Goal: Information Seeking & Learning: Learn about a topic

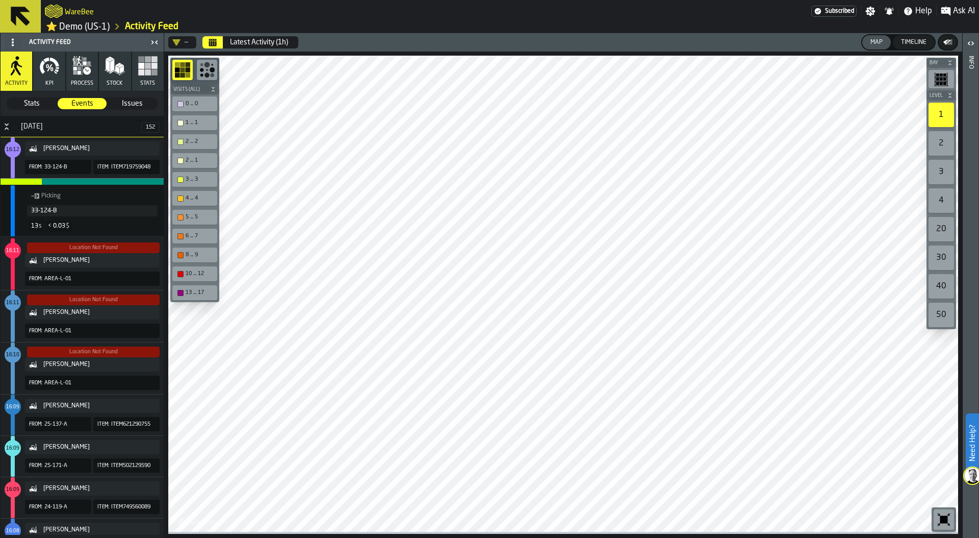
click at [93, 29] on link "⭐ Demo (US-1)" at bounding box center [78, 27] width 64 height 12
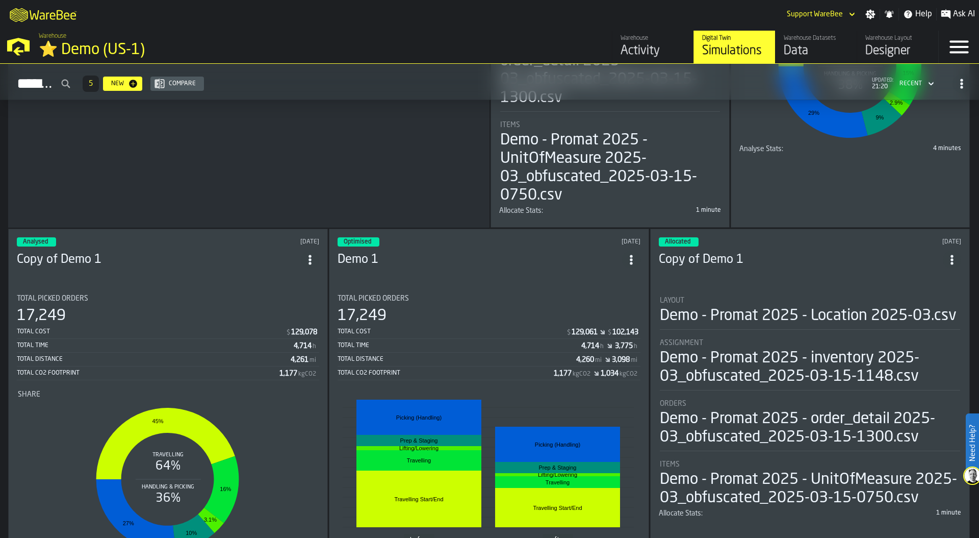
scroll to position [375, 0]
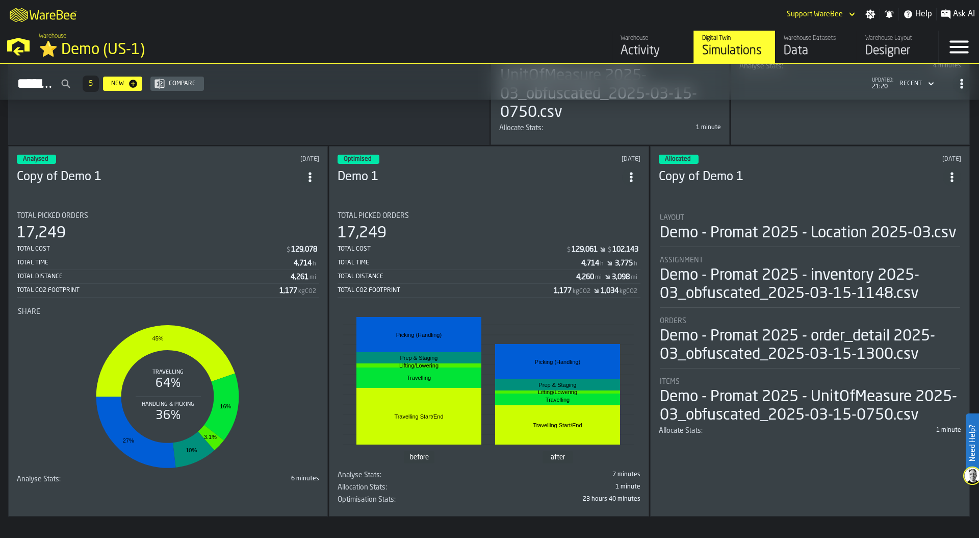
click at [522, 301] on li "before after Travelling Start/End Travelling Start/End Travelling Travelling Li…" at bounding box center [489, 383] width 302 height 171
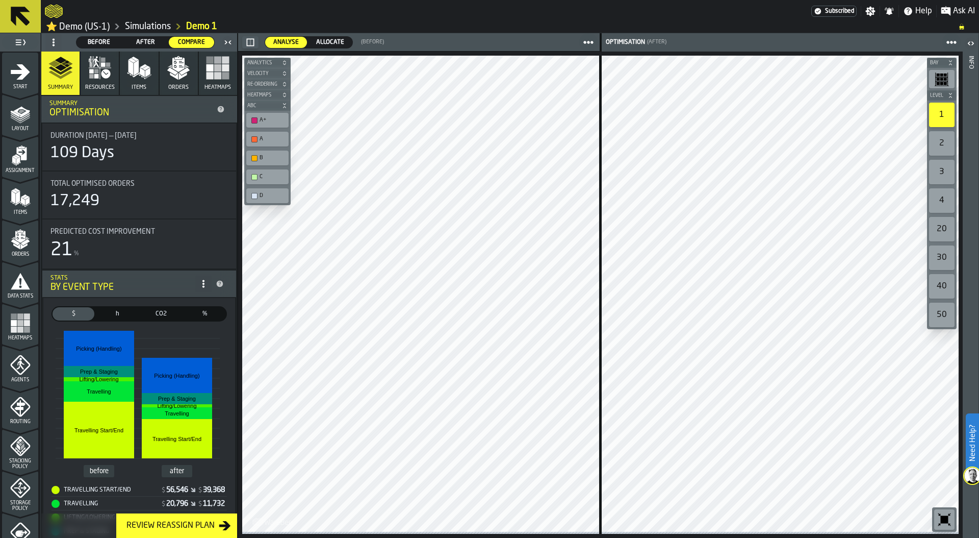
click at [92, 40] on span "Before" at bounding box center [99, 42] width 37 height 9
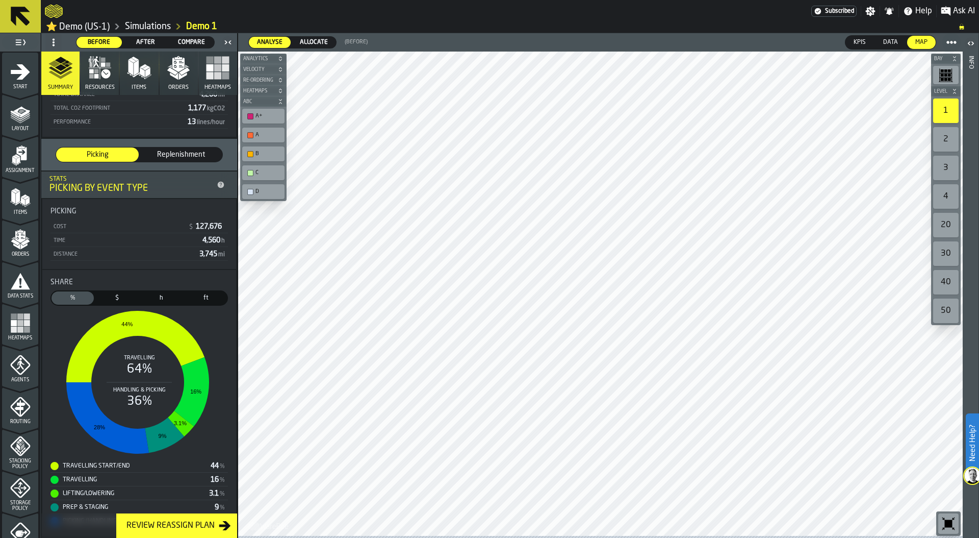
scroll to position [143, 0]
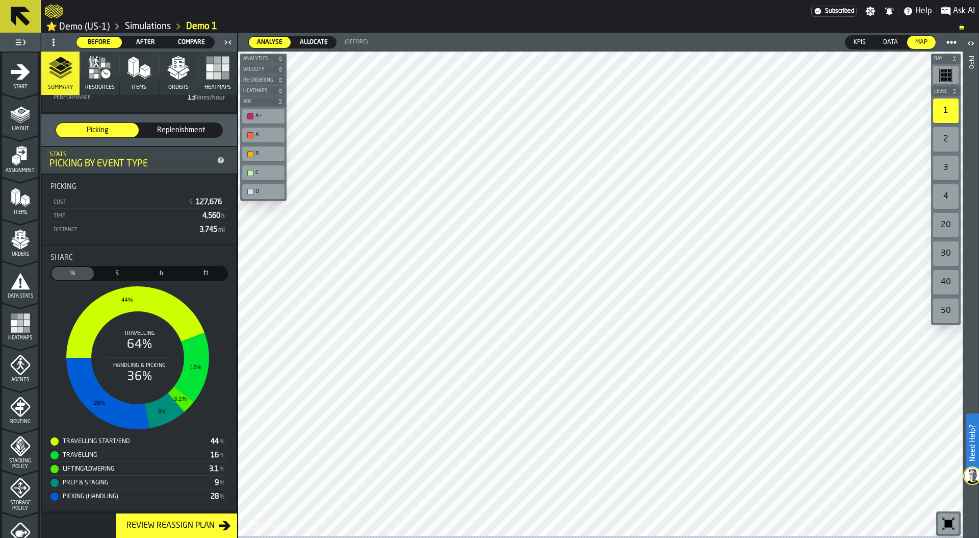
click at [188, 45] on span "Compare" at bounding box center [191, 42] width 37 height 9
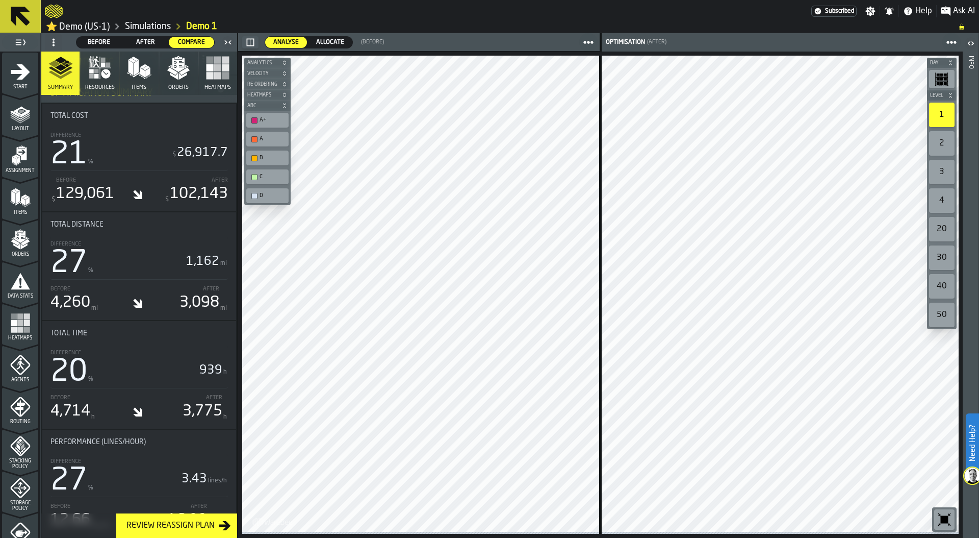
scroll to position [499, 0]
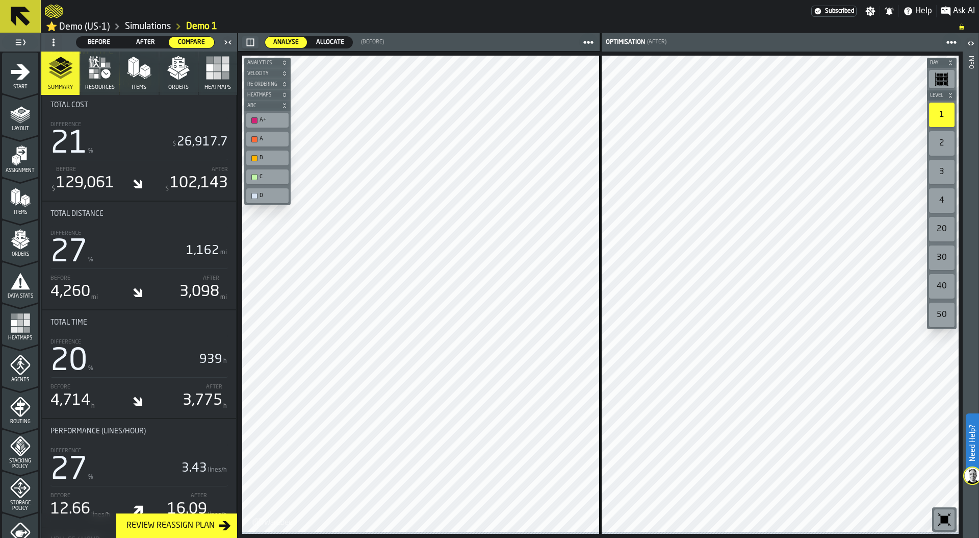
click at [101, 80] on icon "button" at bounding box center [100, 68] width 24 height 24
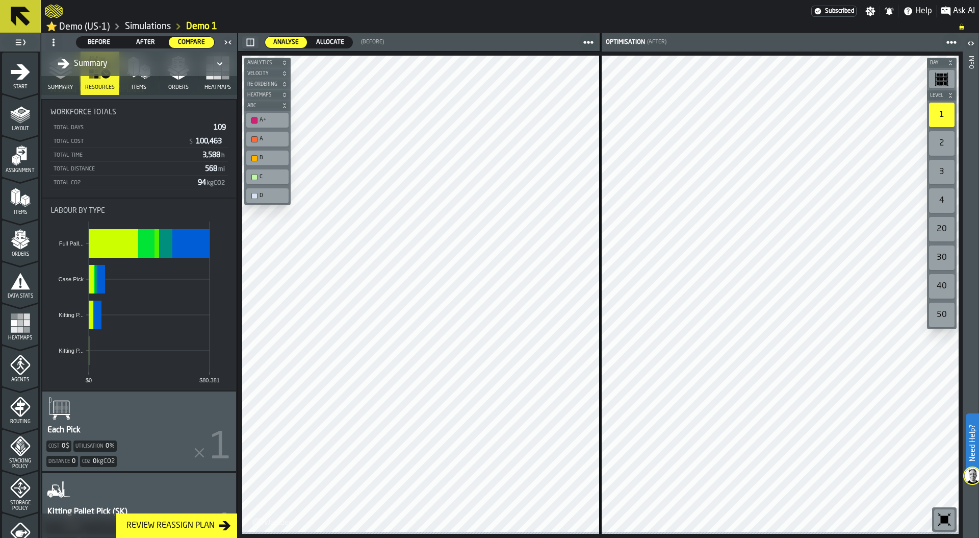
scroll to position [0, 0]
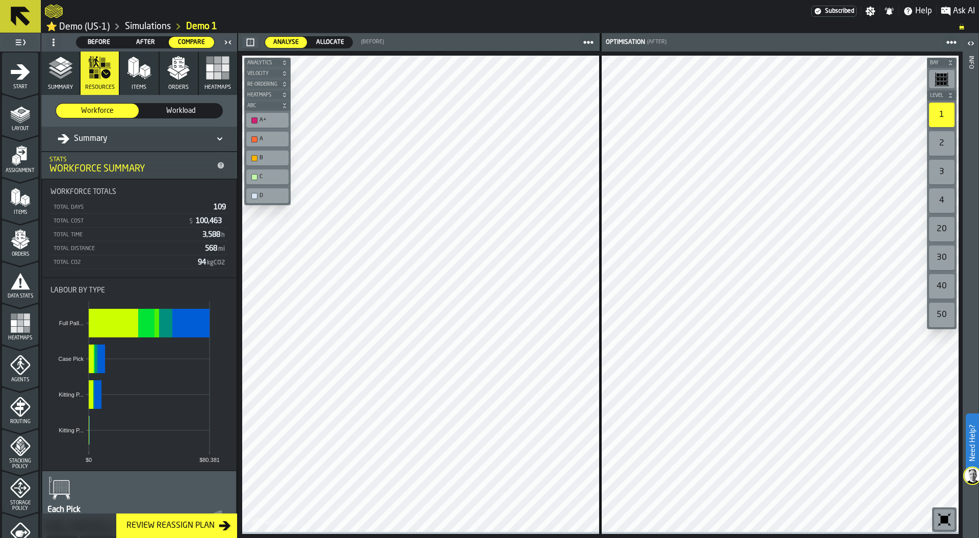
click at [116, 137] on div "Summary" at bounding box center [134, 139] width 153 height 12
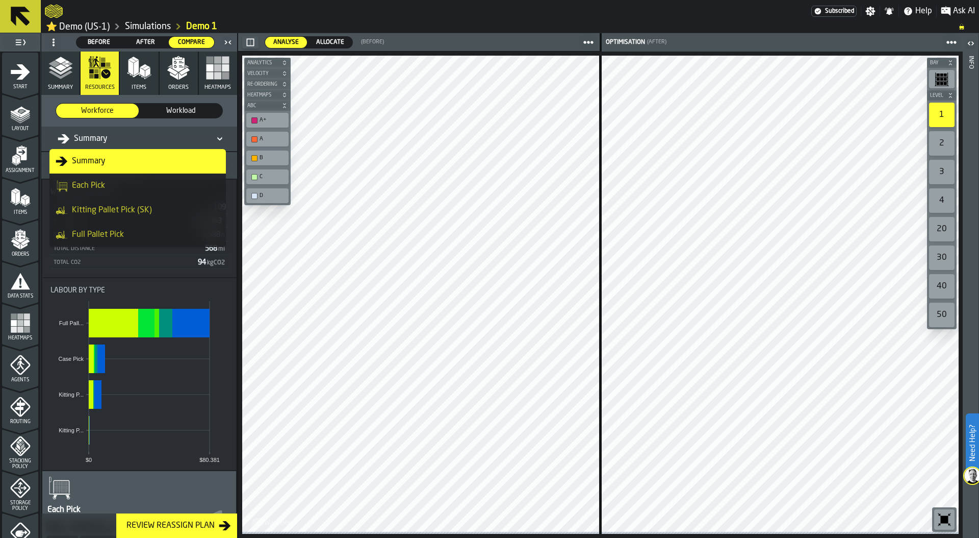
click at [134, 231] on div "Full Pallet Pick" at bounding box center [138, 234] width 164 height 12
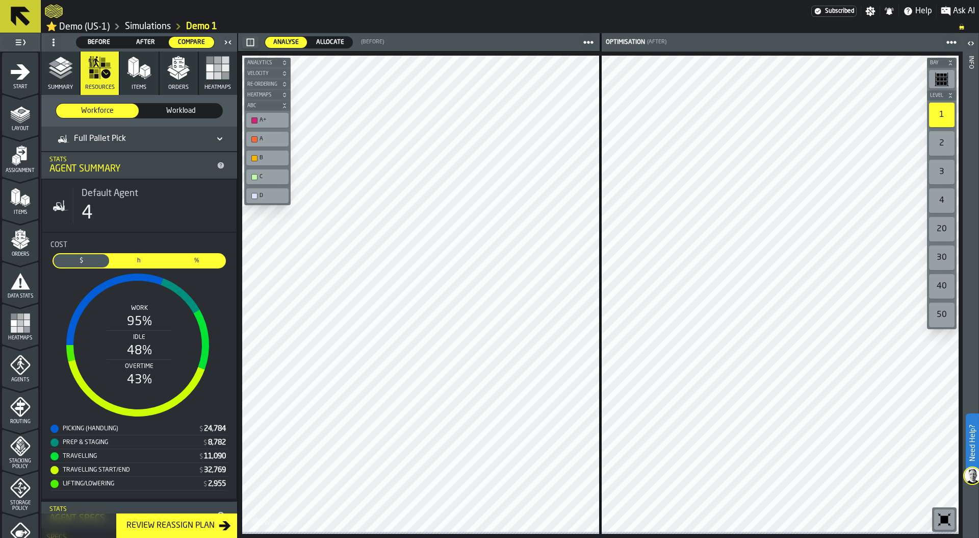
click at [100, 36] on div "Before Before After After Compare Compare" at bounding box center [131, 42] width 177 height 16
click at [101, 42] on span "Before" at bounding box center [99, 42] width 37 height 9
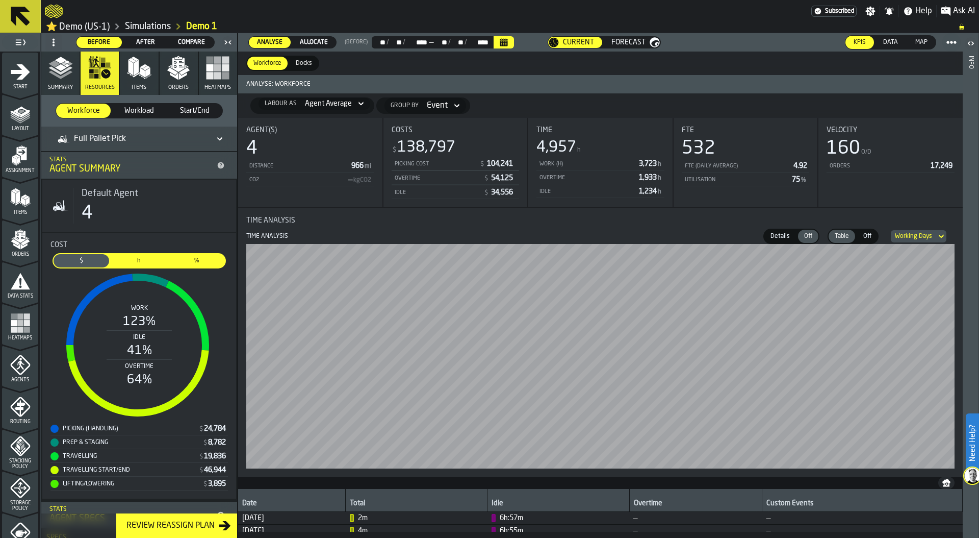
click at [140, 76] on polygon "button" at bounding box center [142, 72] width 5 height 10
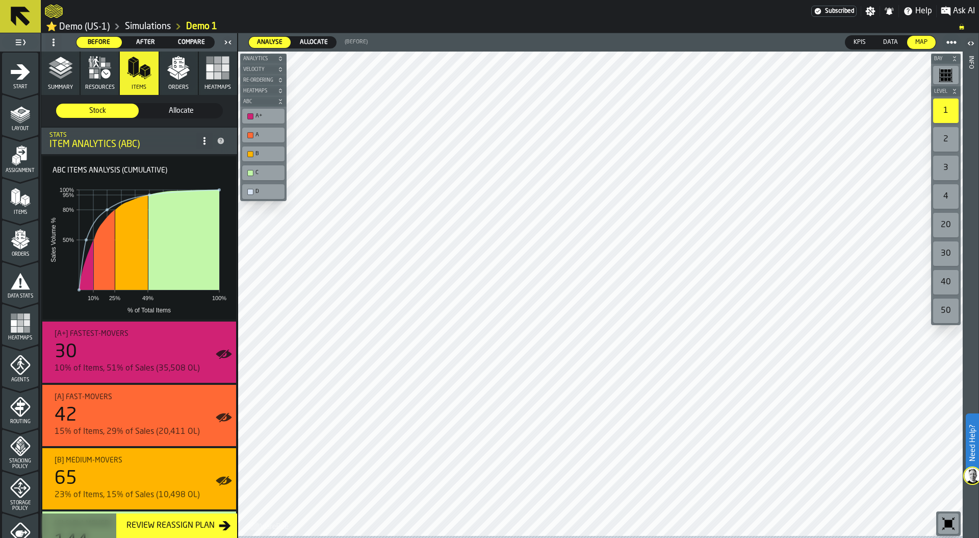
click at [182, 69] on icon "button" at bounding box center [178, 68] width 24 height 24
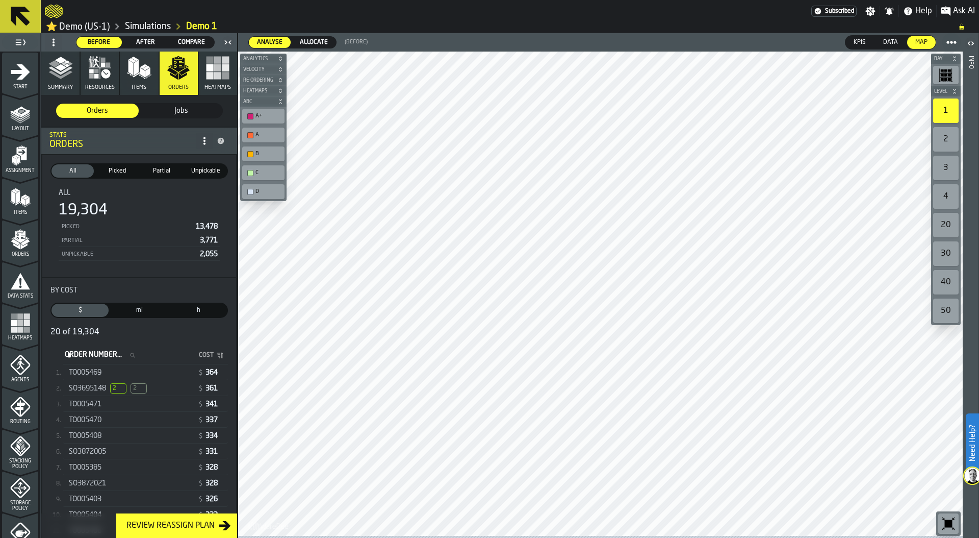
click at [160, 393] on div "SO3695148 2 2" at bounding box center [131, 388] width 125 height 10
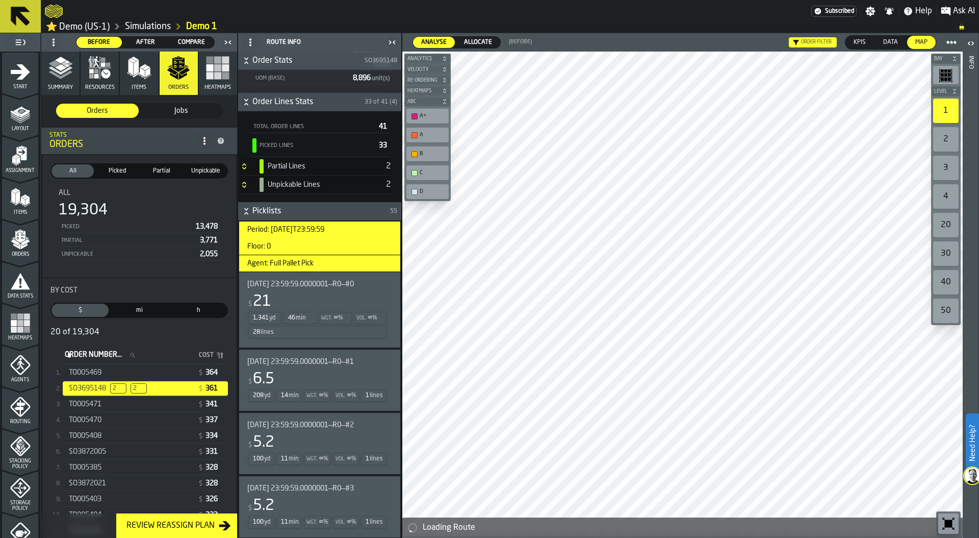
scroll to position [310, 0]
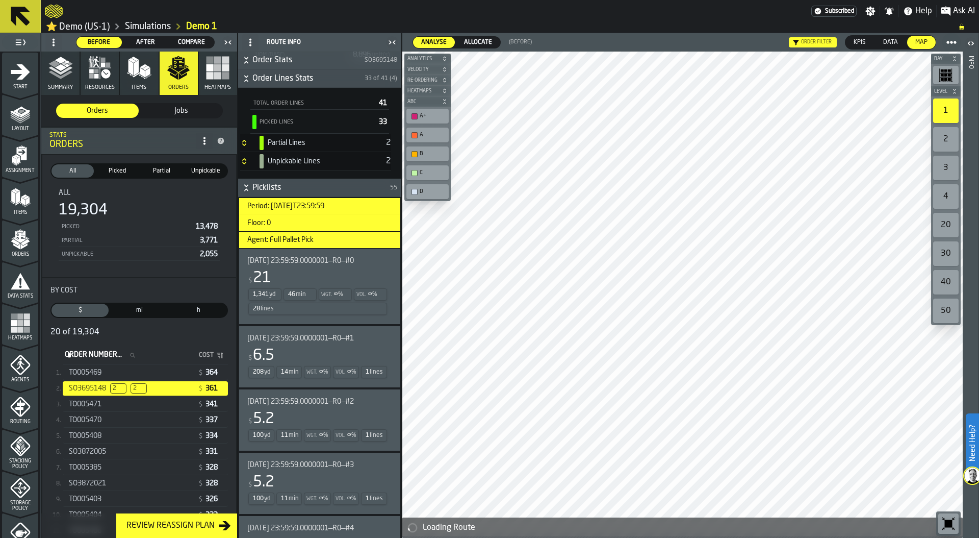
click at [341, 310] on div "28 lines" at bounding box center [317, 308] width 139 height 12
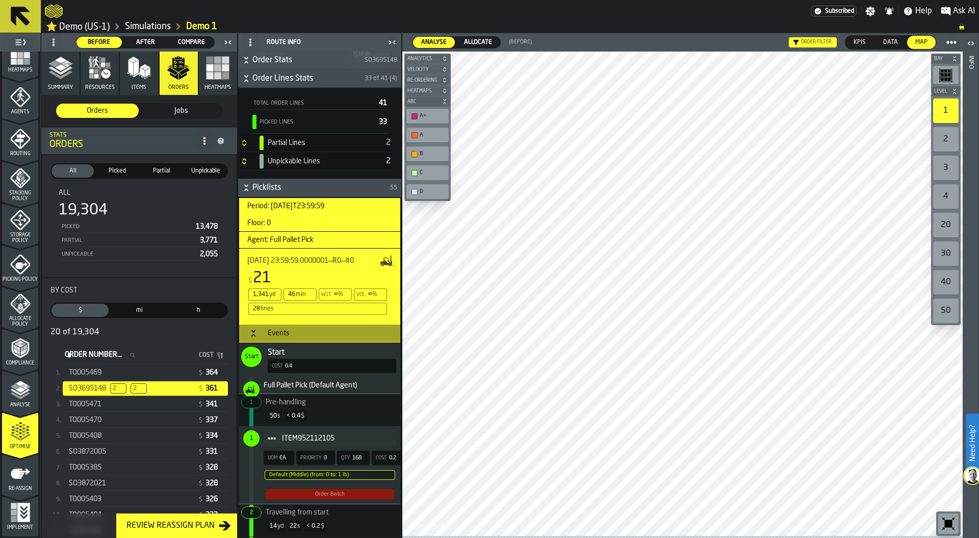
scroll to position [270, 0]
click at [16, 482] on icon "menu Re-assign" at bounding box center [20, 473] width 20 height 20
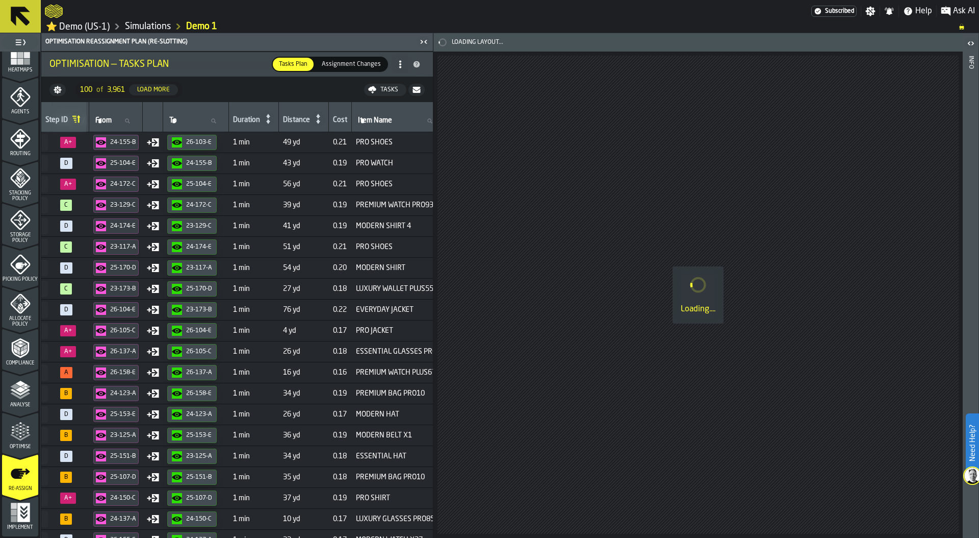
scroll to position [0, 0]
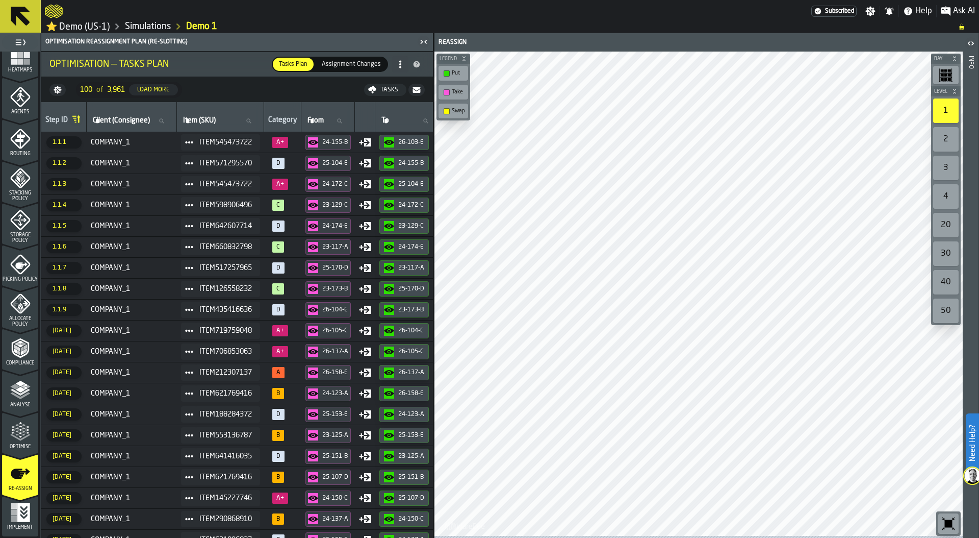
click at [26, 443] on div "Optimise" at bounding box center [20, 435] width 36 height 28
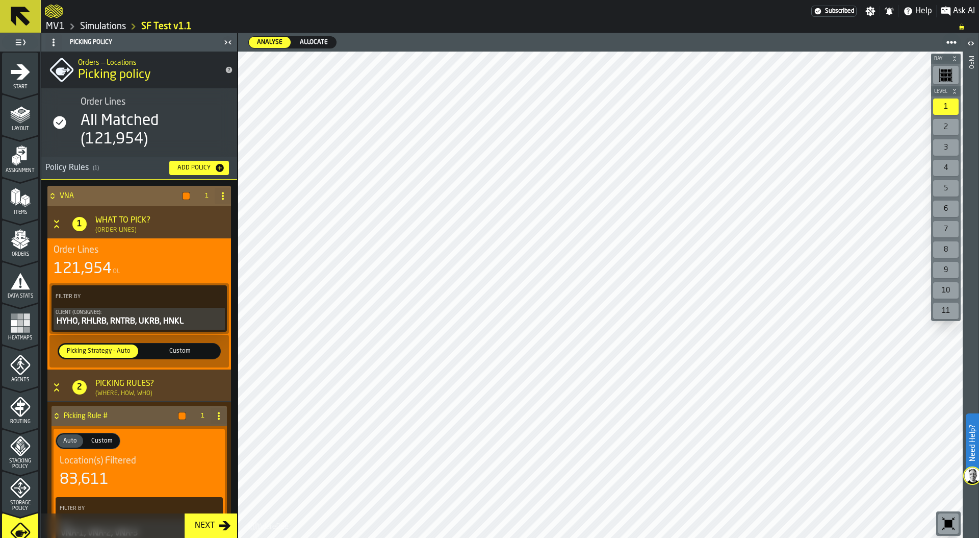
scroll to position [268, 0]
